Goal: Communication & Community: Participate in discussion

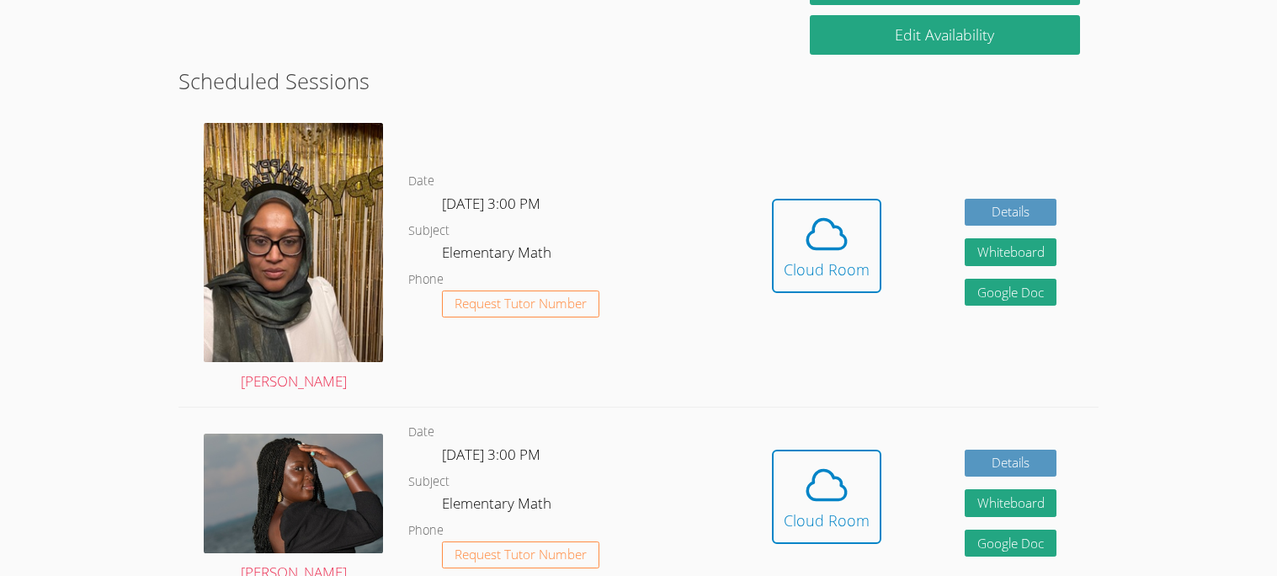
scroll to position [381, 0]
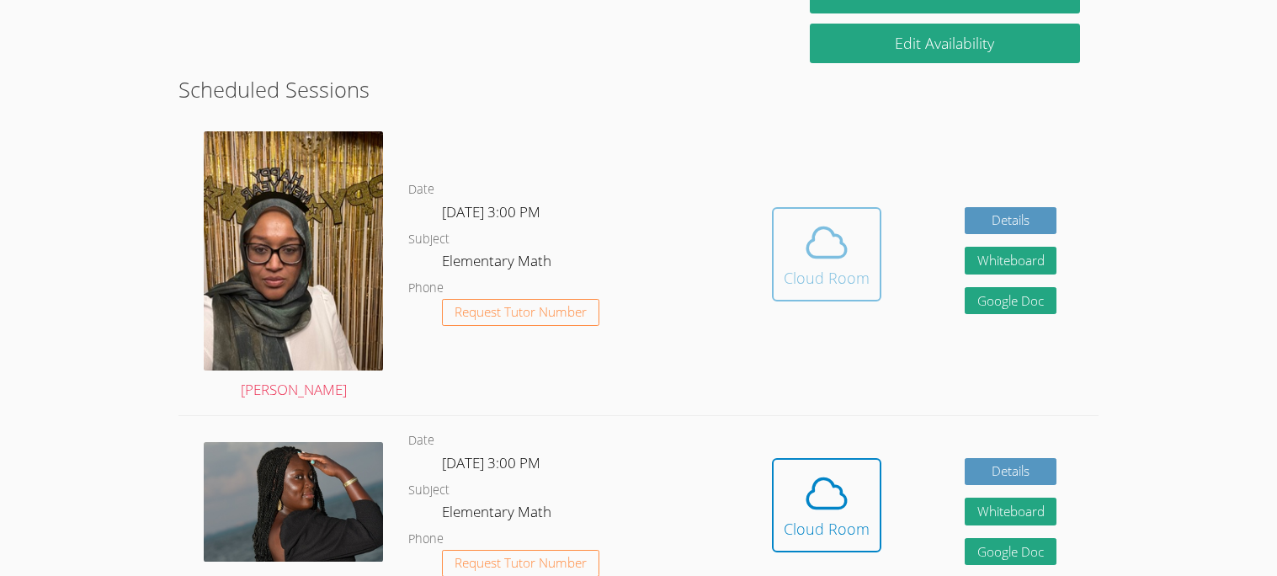
click at [825, 252] on icon at bounding box center [826, 242] width 47 height 47
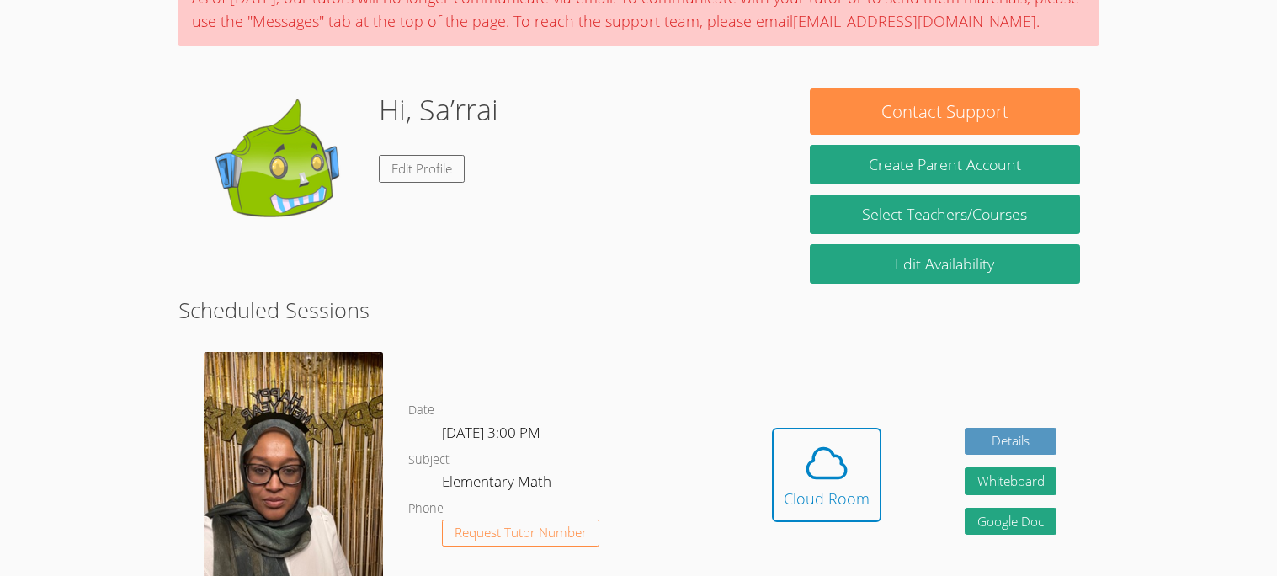
scroll to position [0, 0]
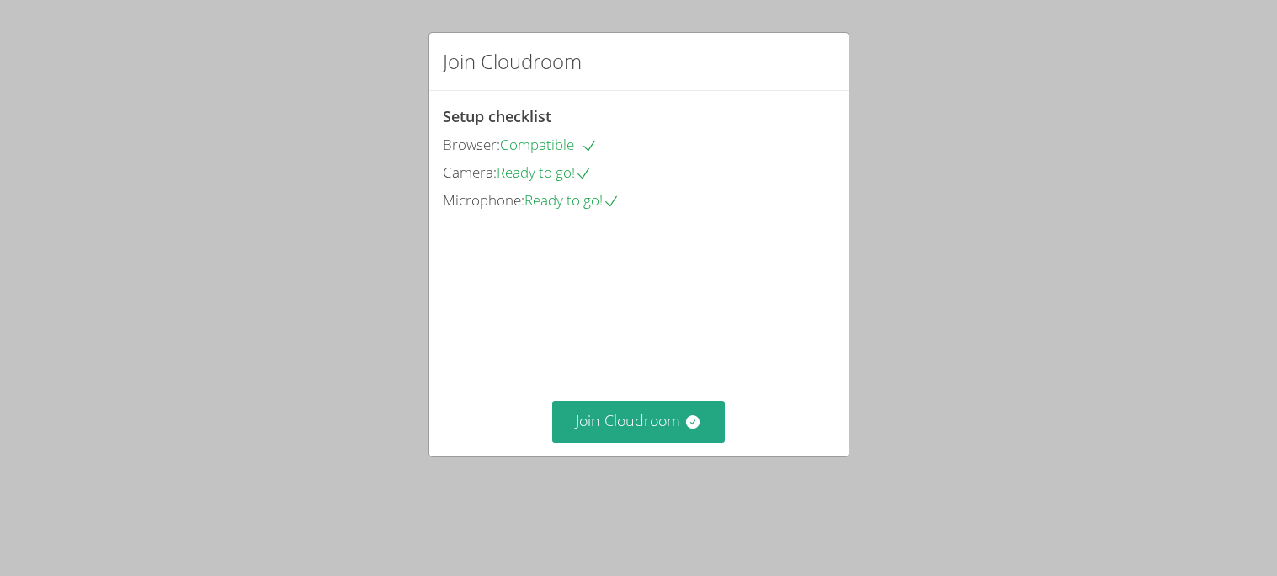
click at [631, 353] on video at bounding box center [569, 289] width 253 height 126
click at [647, 440] on button "Join Cloudroom" at bounding box center [638, 421] width 173 height 41
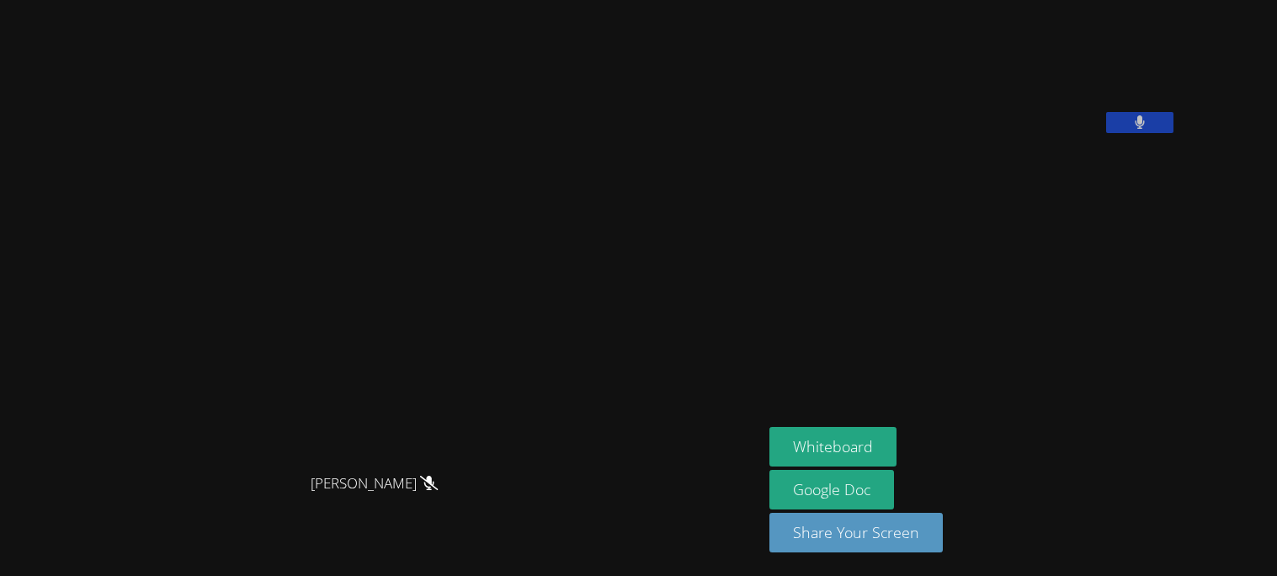
click at [438, 490] on icon at bounding box center [429, 483] width 18 height 14
click at [558, 509] on div "[PERSON_NAME]" at bounding box center [381, 498] width 749 height 67
click at [402, 483] on span "[PERSON_NAME]" at bounding box center [374, 484] width 127 height 24
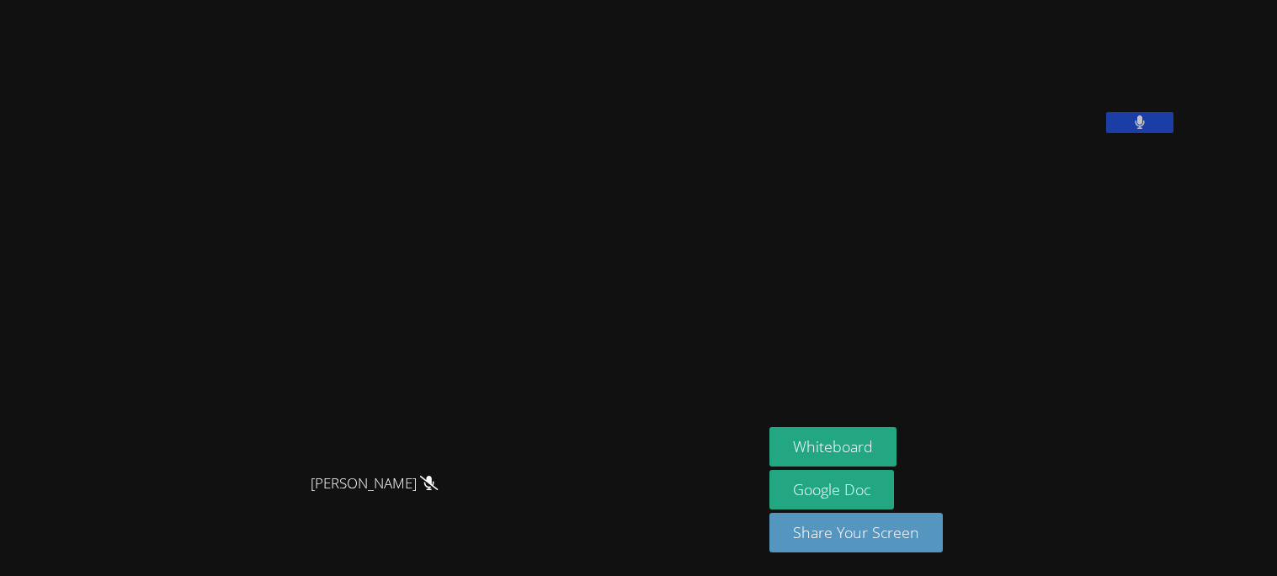
click at [367, 478] on span "[PERSON_NAME]" at bounding box center [374, 484] width 127 height 24
click at [407, 481] on span "[PERSON_NAME]" at bounding box center [375, 484] width 120 height 24
click at [385, 472] on span "[PERSON_NAME]" at bounding box center [375, 484] width 120 height 24
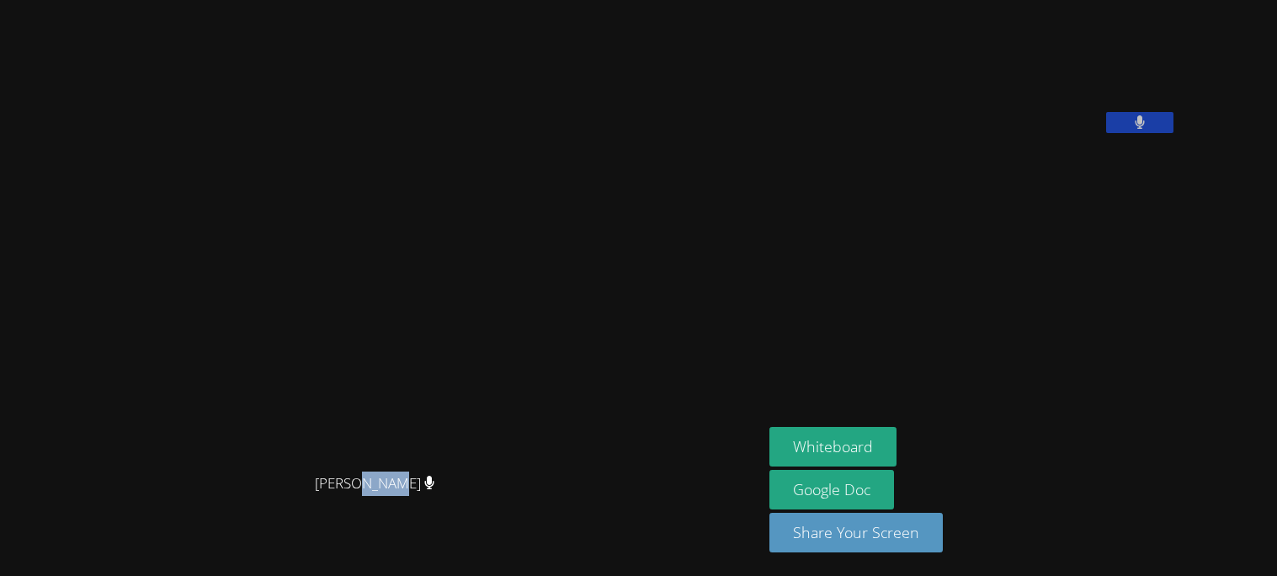
click at [437, 234] on video at bounding box center [381, 255] width 253 height 422
click at [365, 317] on video at bounding box center [381, 255] width 253 height 422
click at [255, 323] on video at bounding box center [381, 255] width 253 height 422
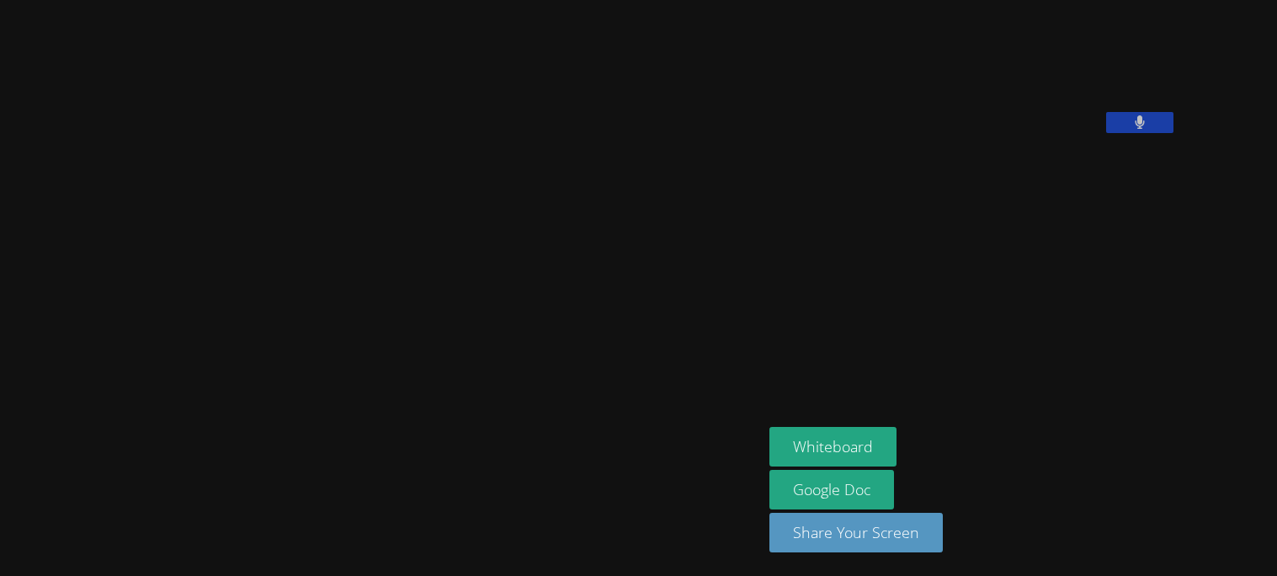
click at [255, 323] on video at bounding box center [381, 255] width 253 height 422
drag, startPoint x: 434, startPoint y: 218, endPoint x: 350, endPoint y: 238, distance: 85.8
click at [350, 238] on video at bounding box center [381, 255] width 253 height 422
click at [350, 239] on video at bounding box center [381, 255] width 253 height 422
click at [360, 532] on div at bounding box center [381, 498] width 749 height 67
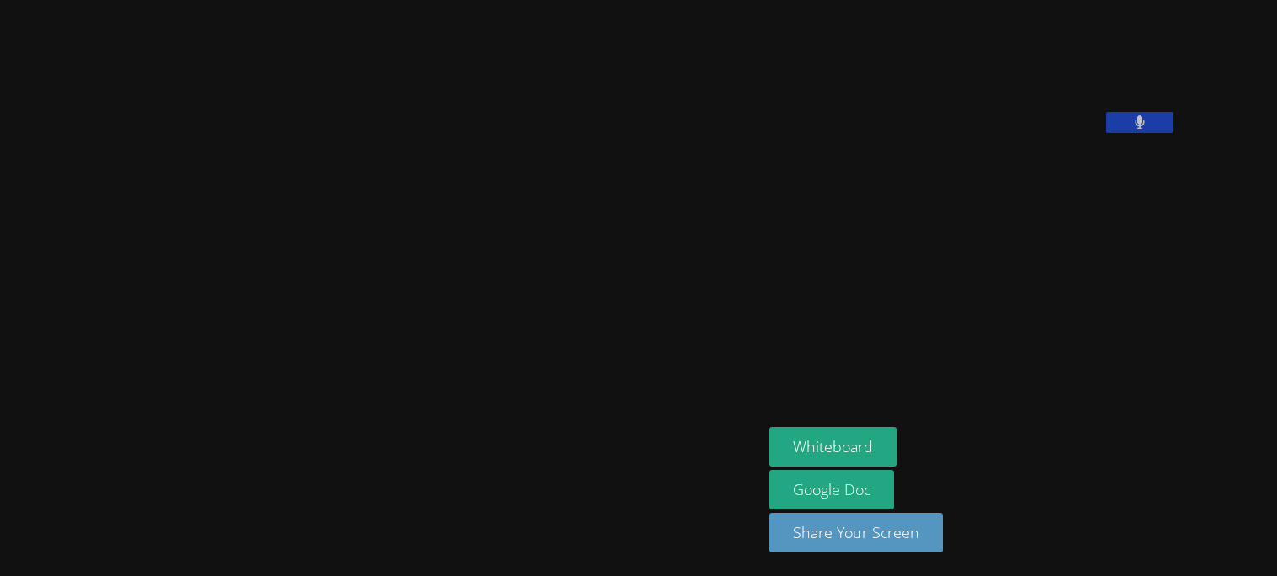
click at [367, 131] on video at bounding box center [381, 255] width 253 height 422
click at [329, 119] on video at bounding box center [381, 255] width 253 height 422
click at [425, 236] on video at bounding box center [381, 255] width 253 height 422
click at [422, 234] on video at bounding box center [381, 255] width 253 height 422
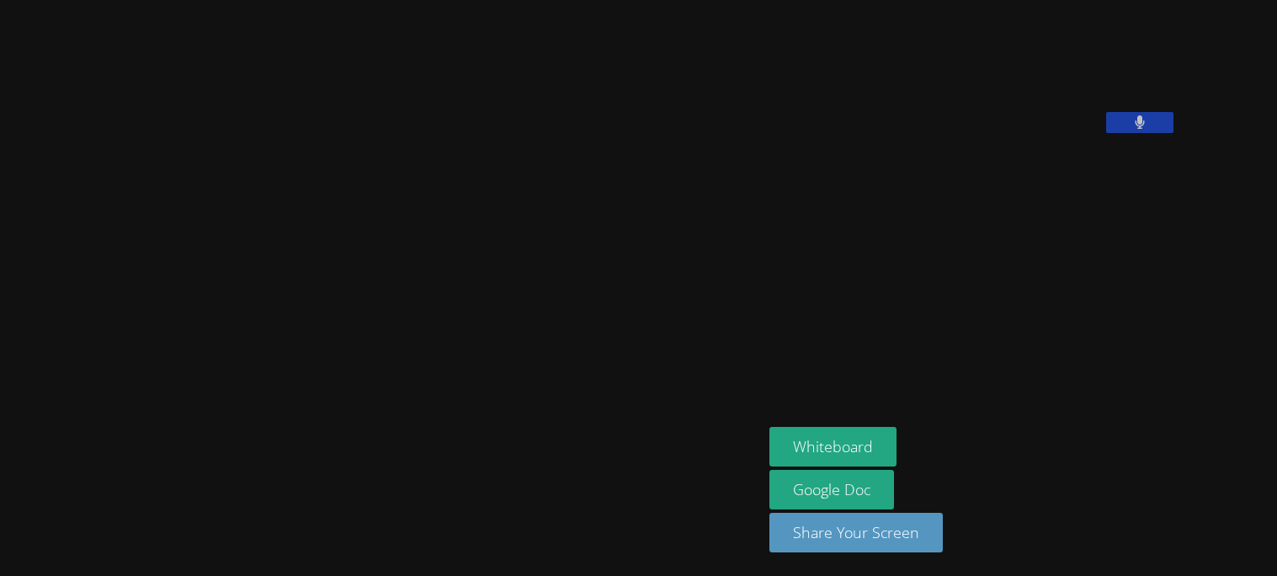
click at [422, 234] on video at bounding box center [381, 255] width 253 height 422
click at [255, 280] on video at bounding box center [381, 255] width 253 height 422
click at [255, 285] on video at bounding box center [381, 255] width 253 height 422
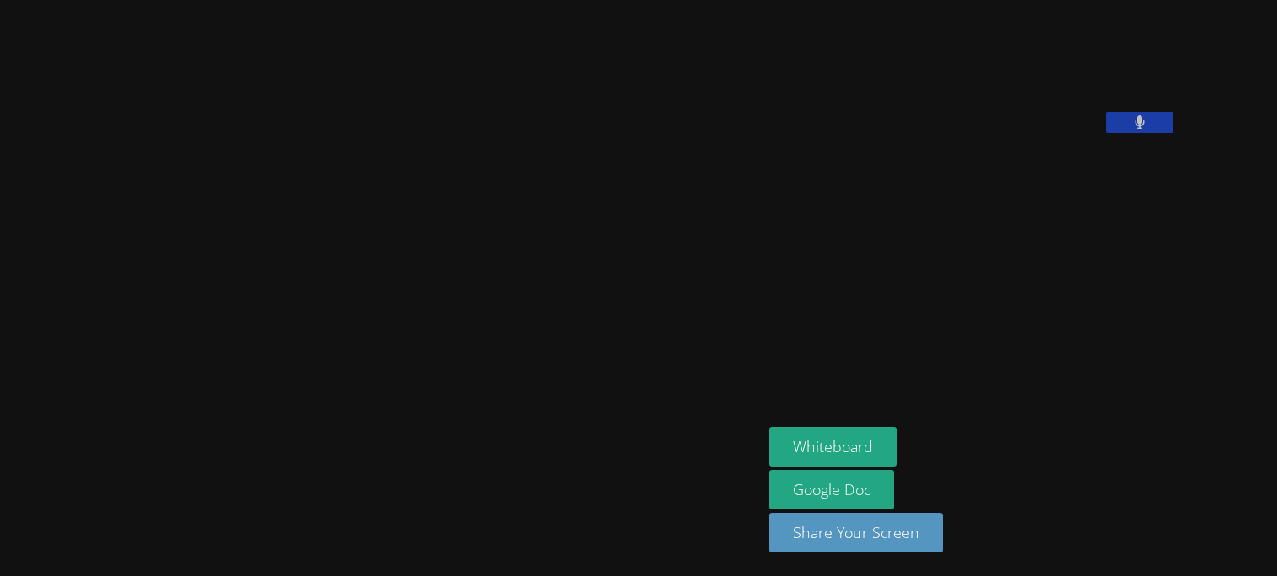
click at [255, 289] on video at bounding box center [381, 255] width 253 height 422
click at [255, 287] on video at bounding box center [381, 255] width 253 height 422
click at [255, 284] on video at bounding box center [381, 255] width 253 height 422
click at [255, 291] on video at bounding box center [381, 255] width 253 height 422
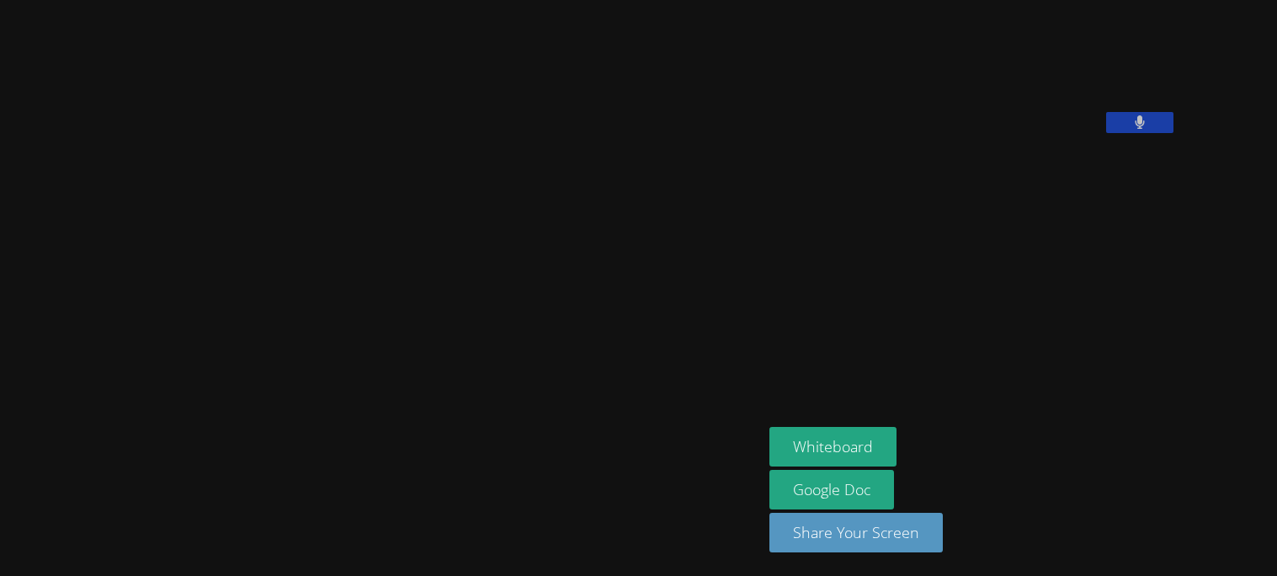
click at [255, 291] on video at bounding box center [381, 255] width 253 height 422
click at [255, 298] on video at bounding box center [381, 255] width 253 height 422
click at [255, 296] on video at bounding box center [381, 255] width 253 height 422
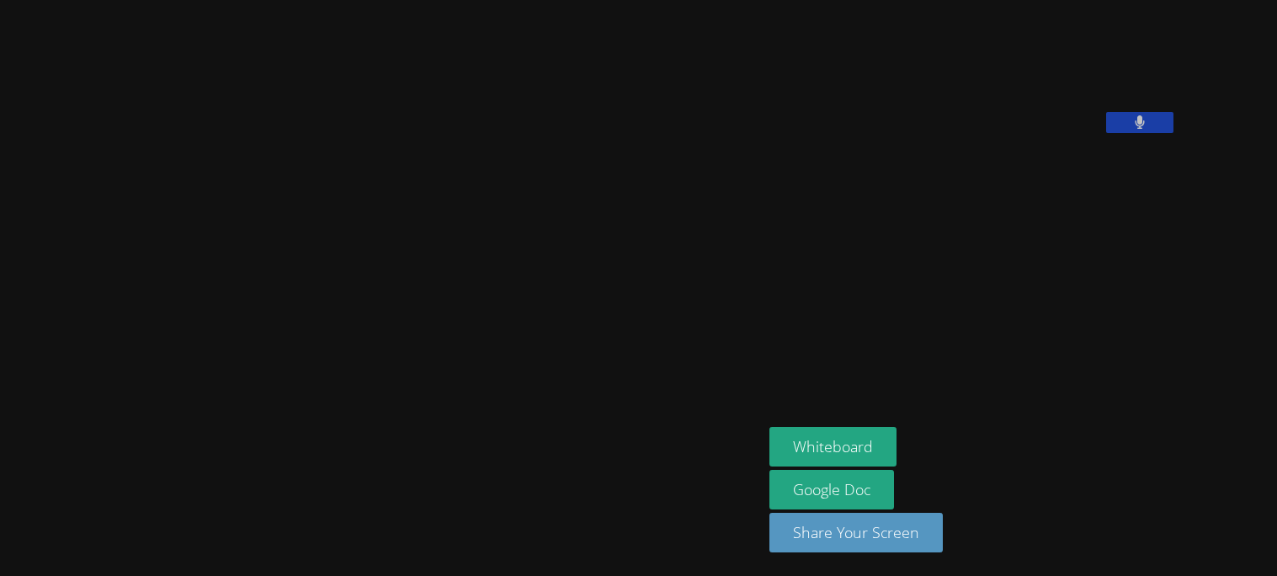
click at [255, 296] on video at bounding box center [381, 255] width 253 height 422
click at [255, 287] on video at bounding box center [381, 255] width 253 height 422
click at [508, 130] on video at bounding box center [381, 255] width 253 height 422
click at [255, 189] on video at bounding box center [381, 255] width 253 height 422
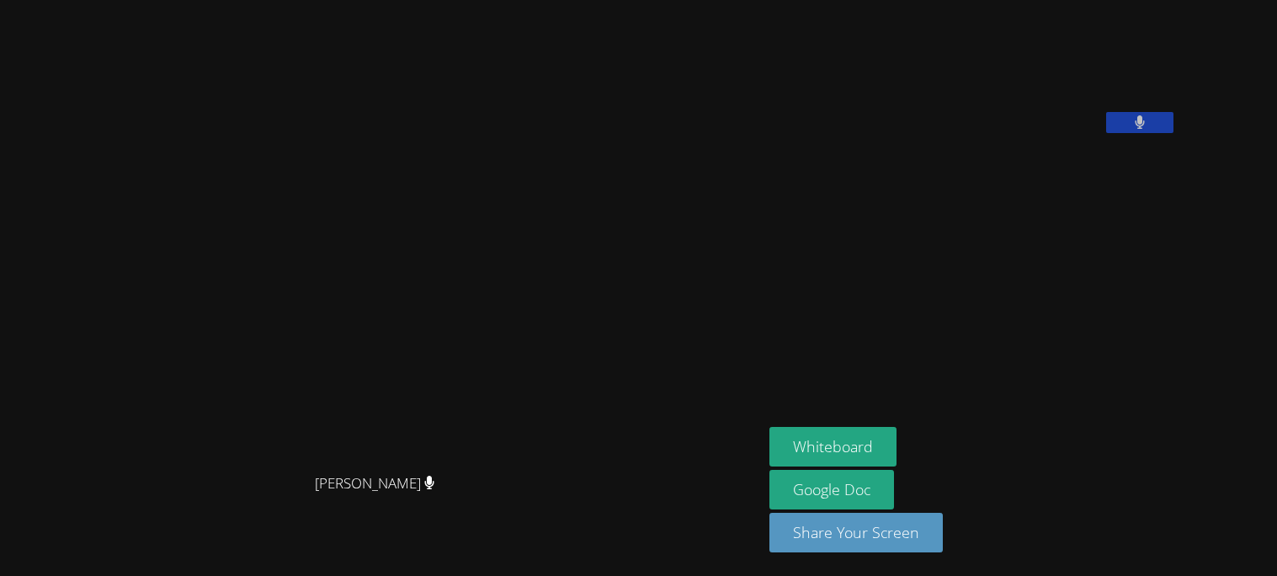
click at [362, 298] on video at bounding box center [381, 255] width 253 height 422
click at [887, 445] on button "Whiteboard" at bounding box center [833, 447] width 127 height 40
